Goal: Task Accomplishment & Management: Complete application form

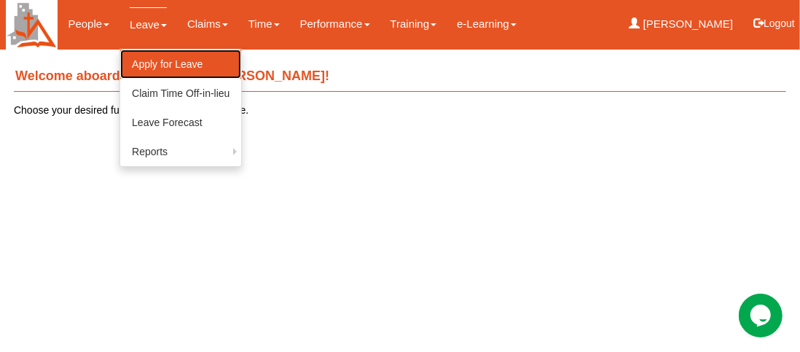
click at [148, 60] on link "Apply for Leave" at bounding box center [180, 64] width 121 height 29
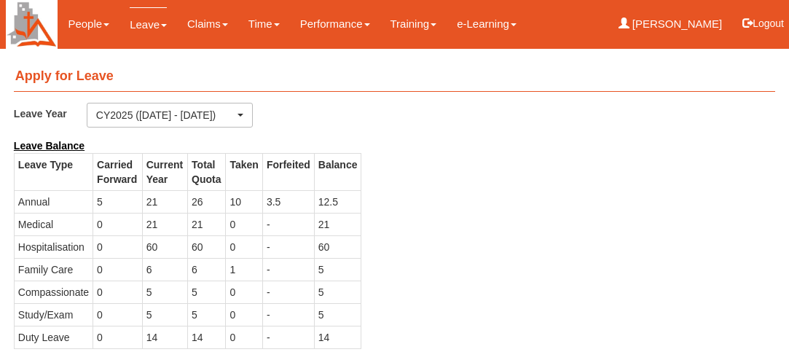
select select "50"
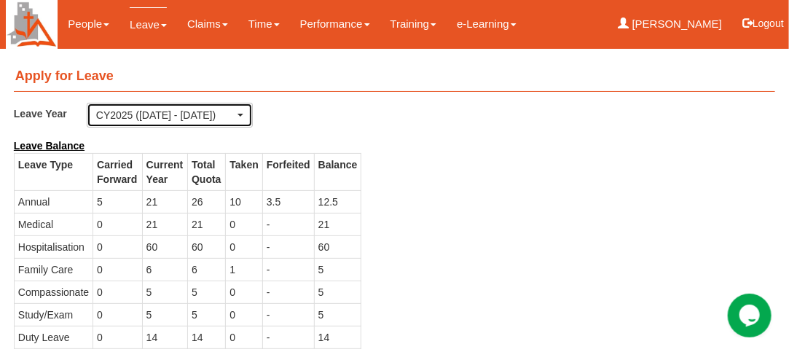
click at [241, 116] on span "button" at bounding box center [241, 115] width 6 height 3
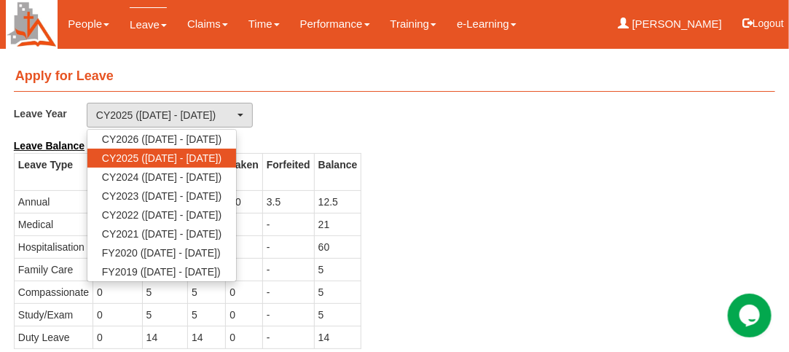
click at [400, 183] on div "Leave Balance Leave Type Carried Forward Current Year Total Quota Taken Forfeit…" at bounding box center [384, 250] width 762 height 225
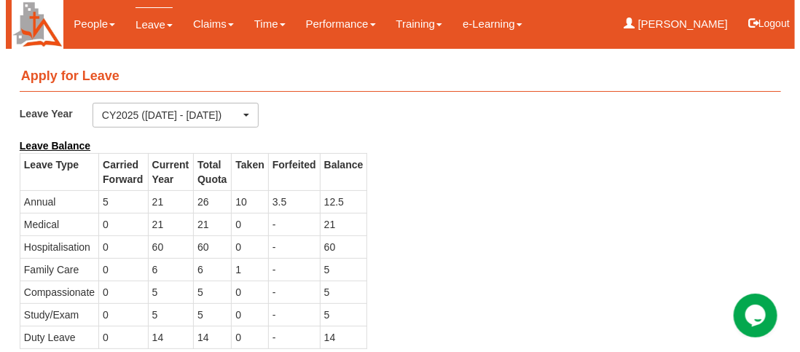
scroll to position [146, 0]
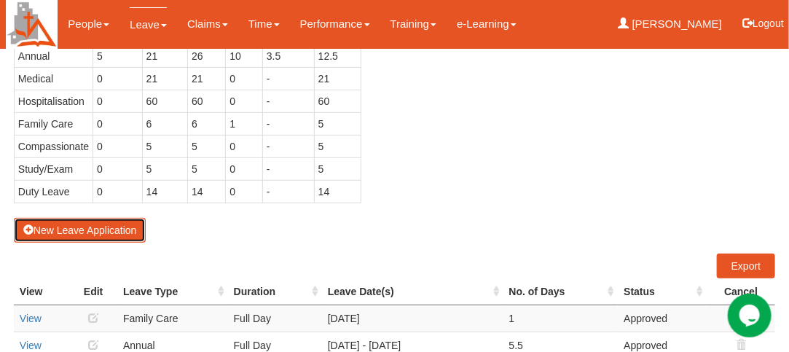
click at [67, 222] on button "New Leave Application" at bounding box center [80, 230] width 133 height 25
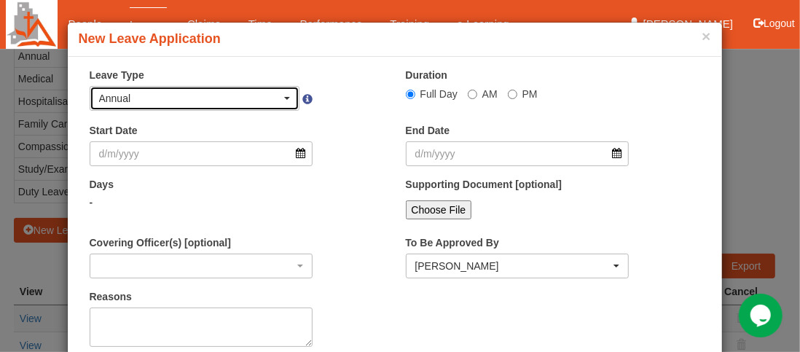
click at [284, 97] on span "button" at bounding box center [287, 98] width 6 height 3
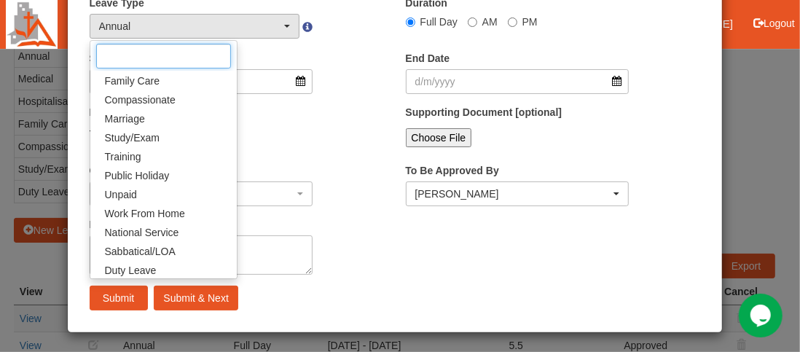
scroll to position [41, 0]
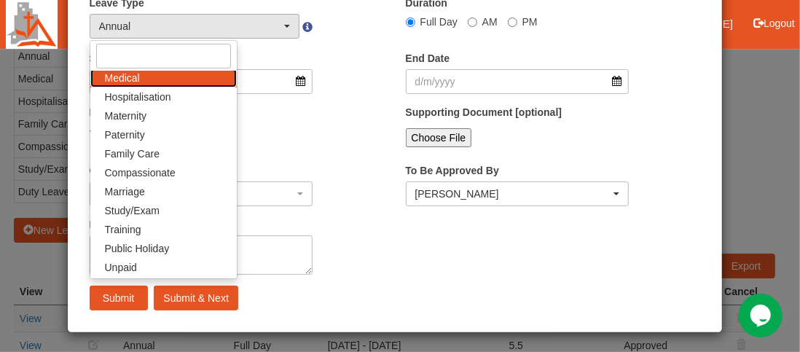
click at [108, 79] on span "Medical" at bounding box center [122, 78] width 35 height 15
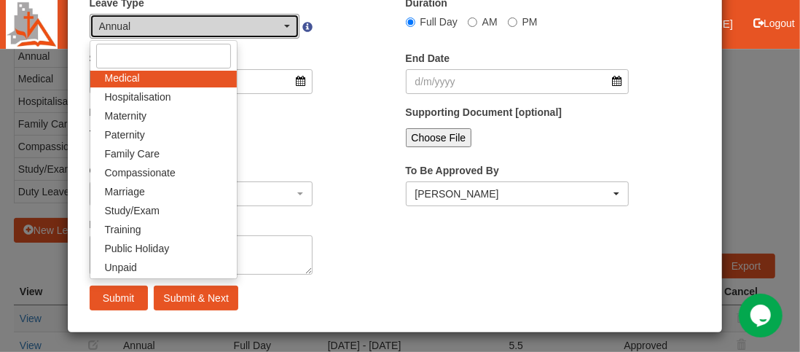
select select "4"
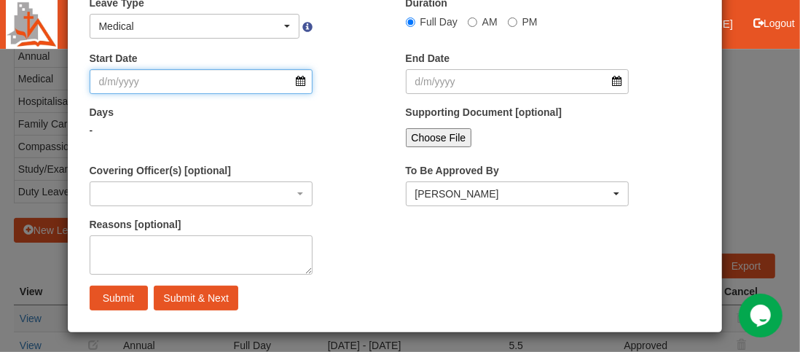
click at [291, 78] on input "Start Date" at bounding box center [202, 81] width 224 height 25
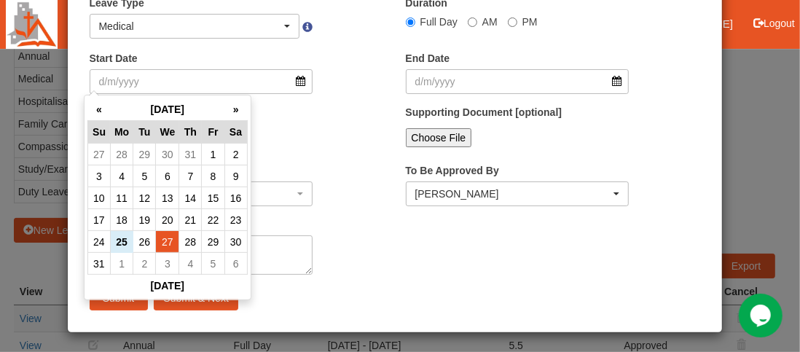
click at [164, 238] on td "27" at bounding box center [167, 242] width 23 height 22
type input "27/8/2025"
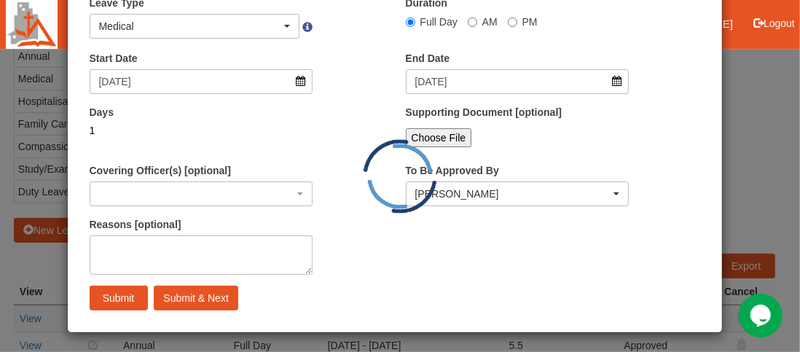
select select
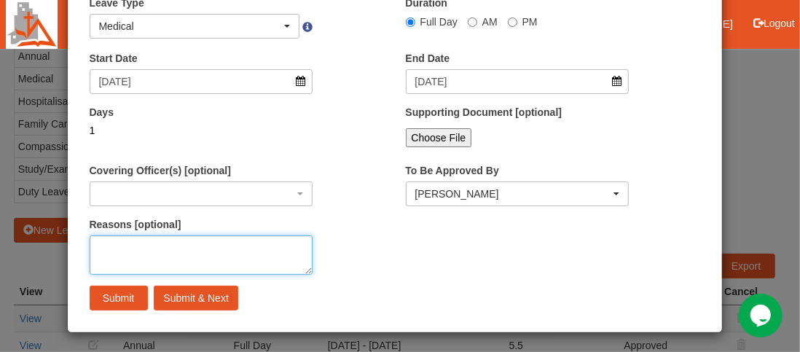
click at [176, 246] on textarea "Reasons [optional]" at bounding box center [202, 254] width 224 height 39
click at [156, 251] on textarea "Dental appoinment" at bounding box center [202, 254] width 224 height 39
type textarea "Dental appointment"
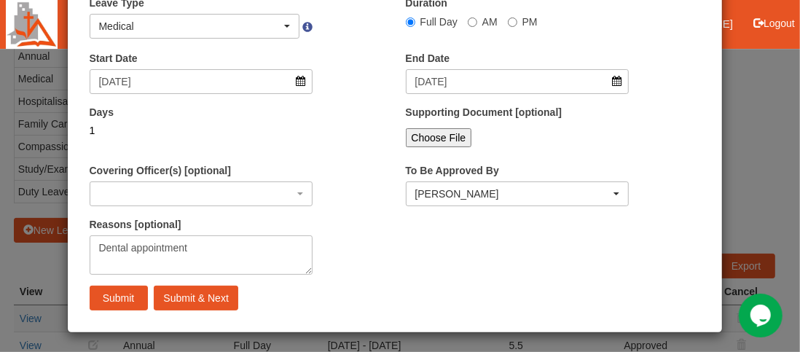
click at [324, 286] on div "Submit Submit & Next" at bounding box center [395, 298] width 633 height 25
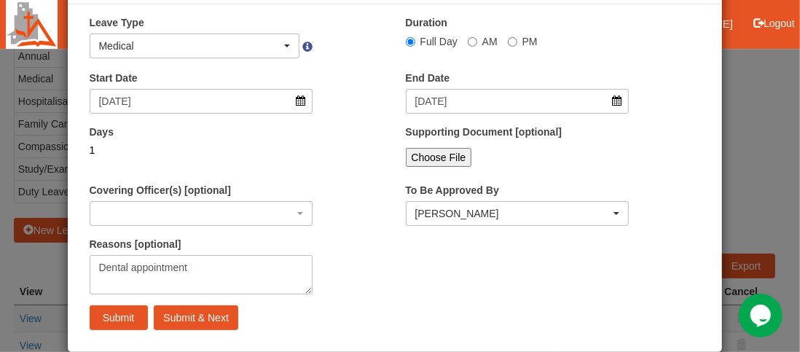
scroll to position [72, 0]
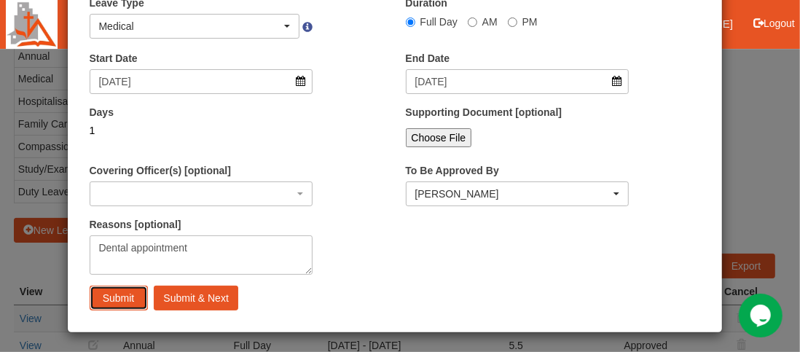
drag, startPoint x: 103, startPoint y: 300, endPoint x: 259, endPoint y: 312, distance: 156.4
click at [259, 312] on div "× Leave Type Annual Off-in-lieu Medical Hospitalisation Maternity Paternity Fam…" at bounding box center [395, 159] width 654 height 326
click at [173, 297] on input "Submit & Next" at bounding box center [196, 298] width 84 height 25
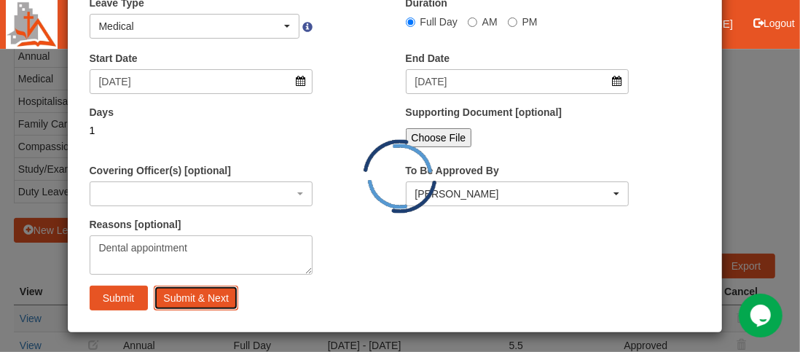
select select "1"
select select
select select "50"
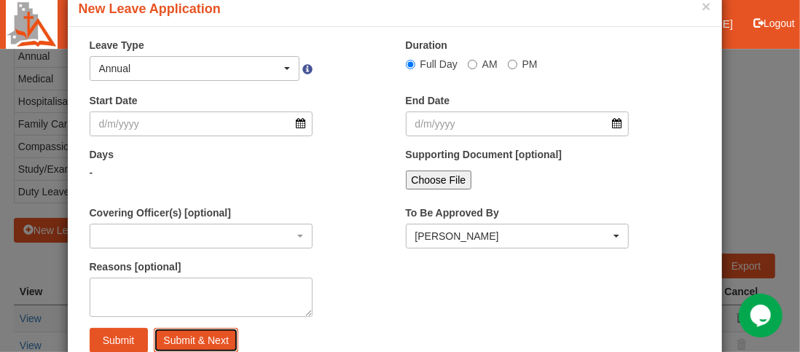
scroll to position [0, 0]
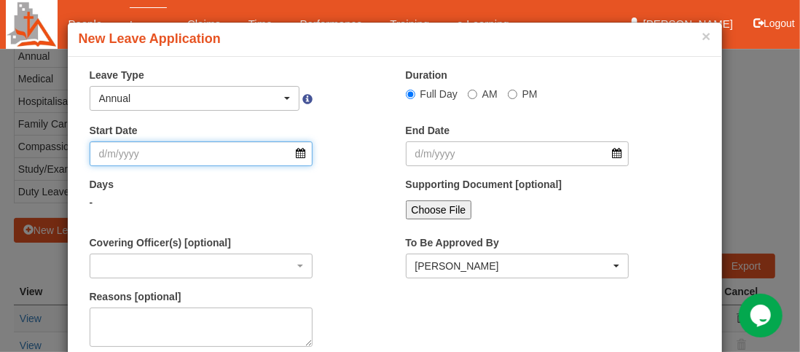
click at [295, 156] on input "Start Date" at bounding box center [202, 153] width 224 height 25
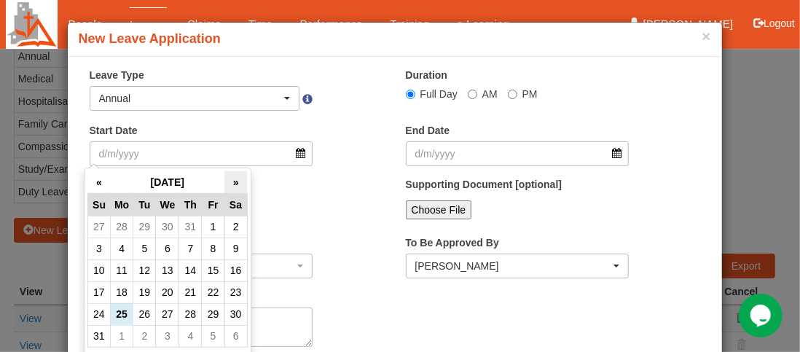
click at [237, 181] on th "»" at bounding box center [235, 182] width 23 height 23
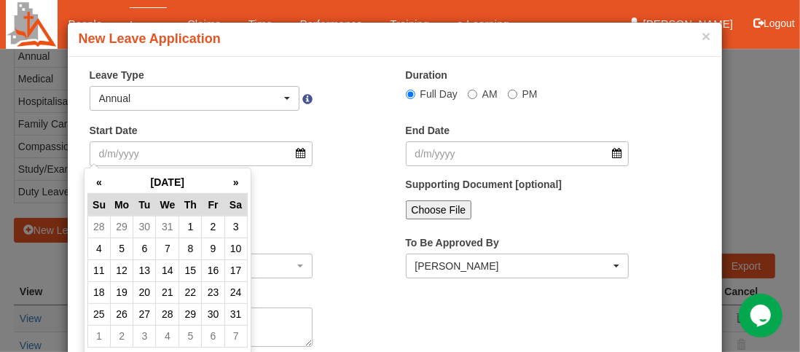
click at [237, 181] on th "»" at bounding box center [235, 182] width 23 height 23
click at [234, 310] on td "28" at bounding box center [235, 314] width 23 height 22
type input "28/2/2026"
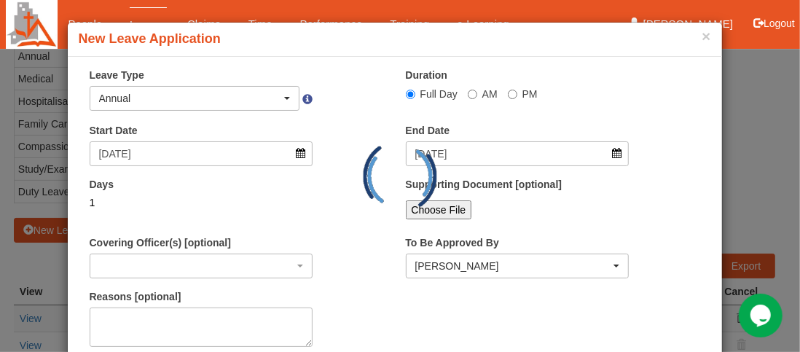
select select
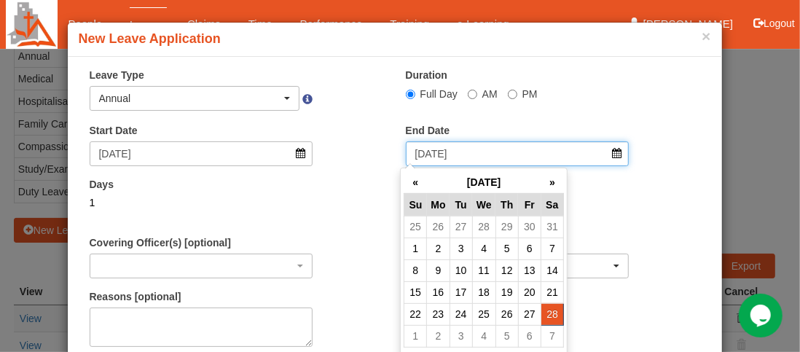
click at [612, 155] on input "28/2/2026" at bounding box center [518, 153] width 224 height 25
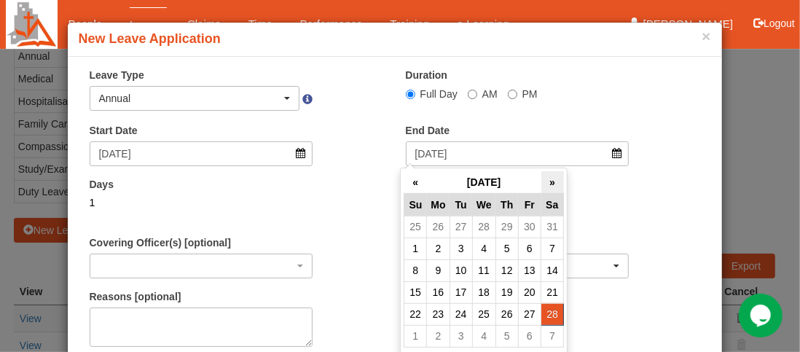
click at [552, 183] on th "»" at bounding box center [552, 182] width 23 height 23
click at [549, 246] on td "7" at bounding box center [552, 249] width 23 height 22
type input "7/3/2026"
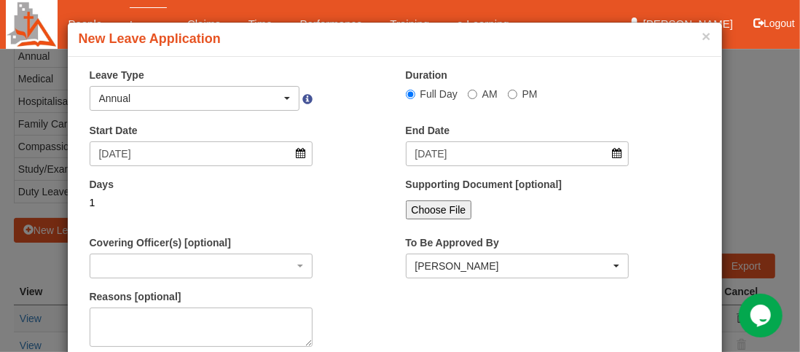
select select
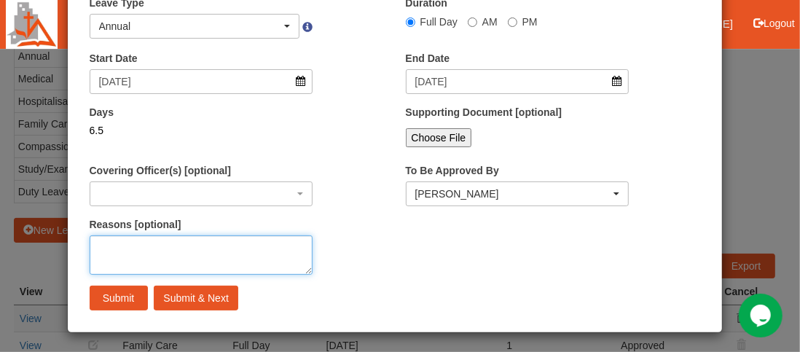
click at [112, 257] on textarea "Reasons [optional]" at bounding box center [202, 254] width 224 height 39
type textarea "AL"
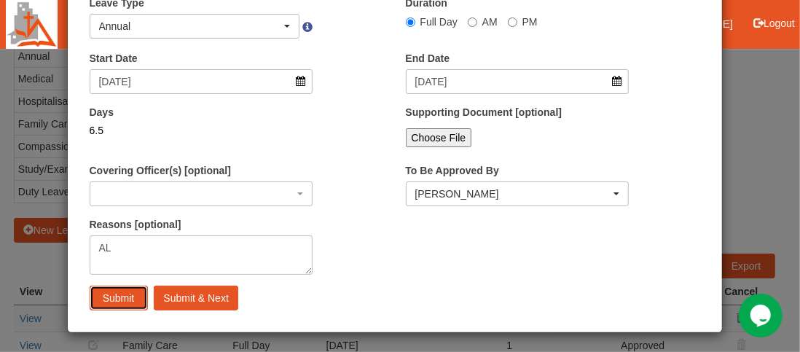
click at [106, 295] on input "Submit" at bounding box center [119, 298] width 58 height 25
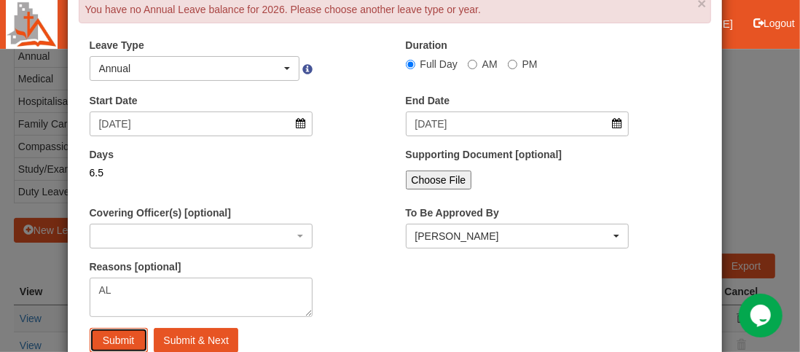
scroll to position [114, 0]
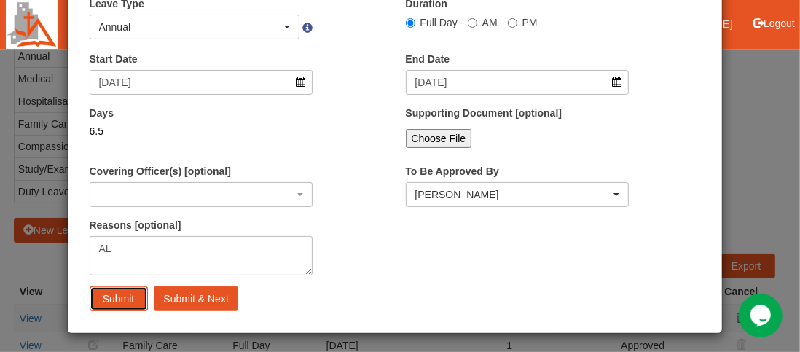
click at [112, 298] on input "Submit" at bounding box center [119, 298] width 58 height 25
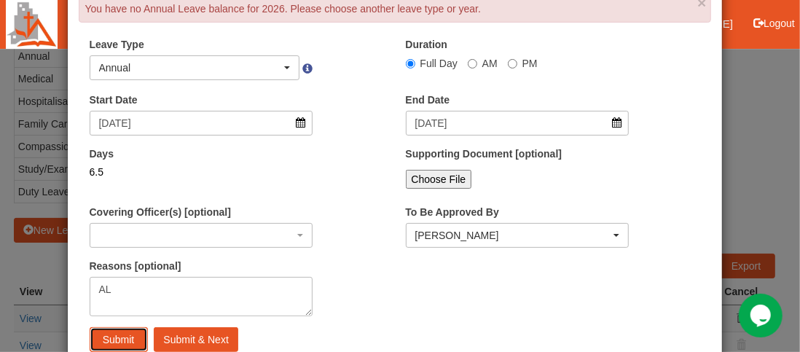
scroll to position [0, 0]
